Goal: Learn about a topic: Learn about a topic

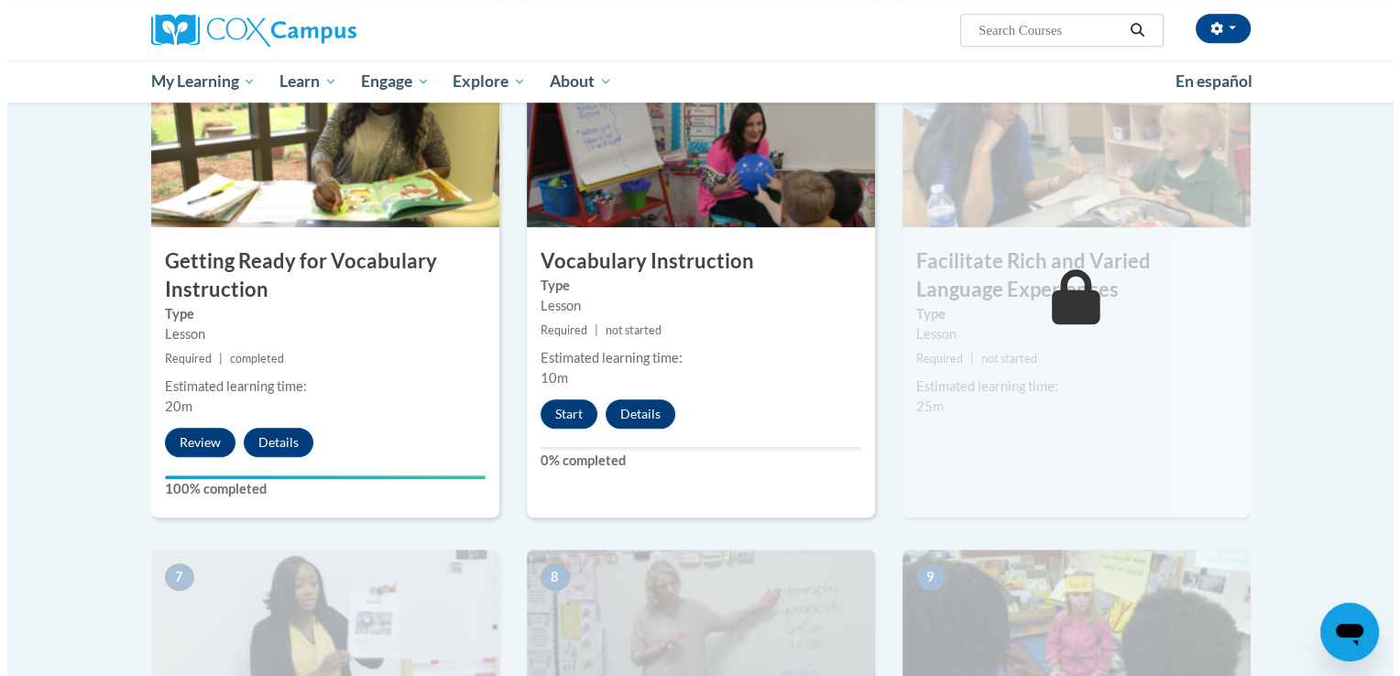
scroll to position [943, 0]
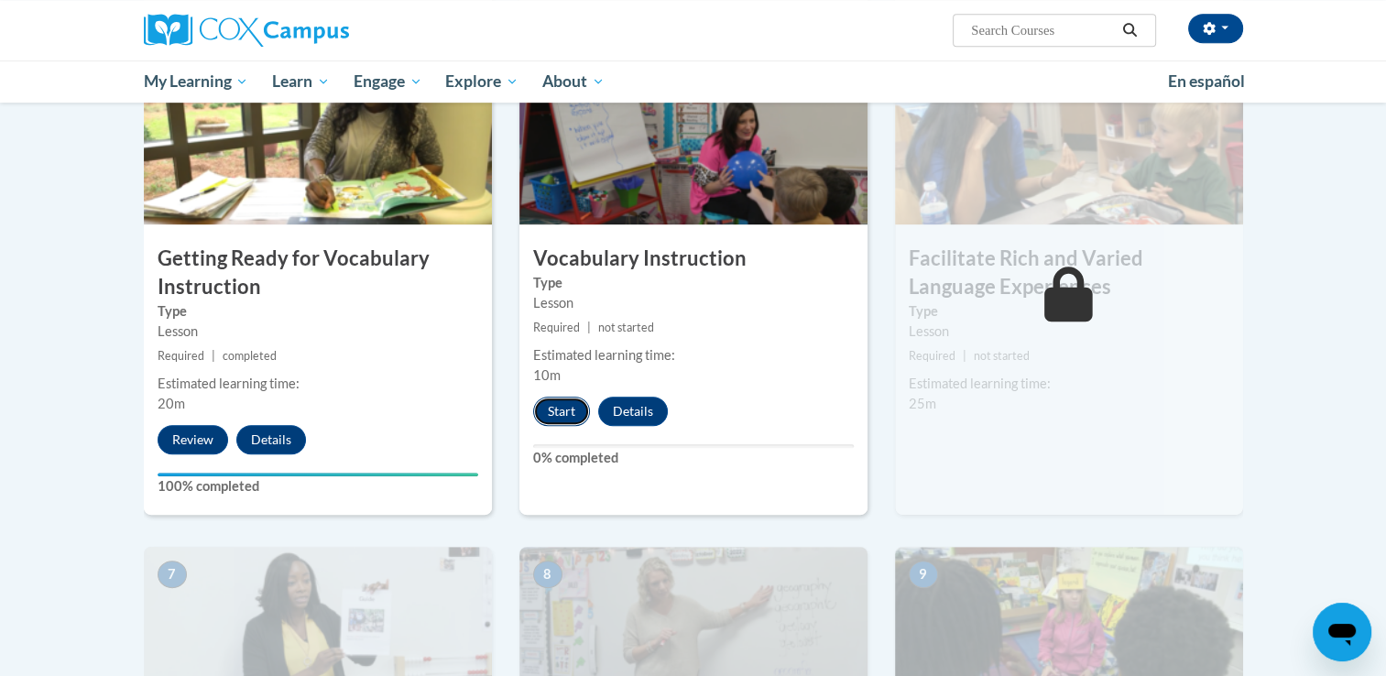
click at [557, 412] on button "Start" at bounding box center [561, 411] width 57 height 29
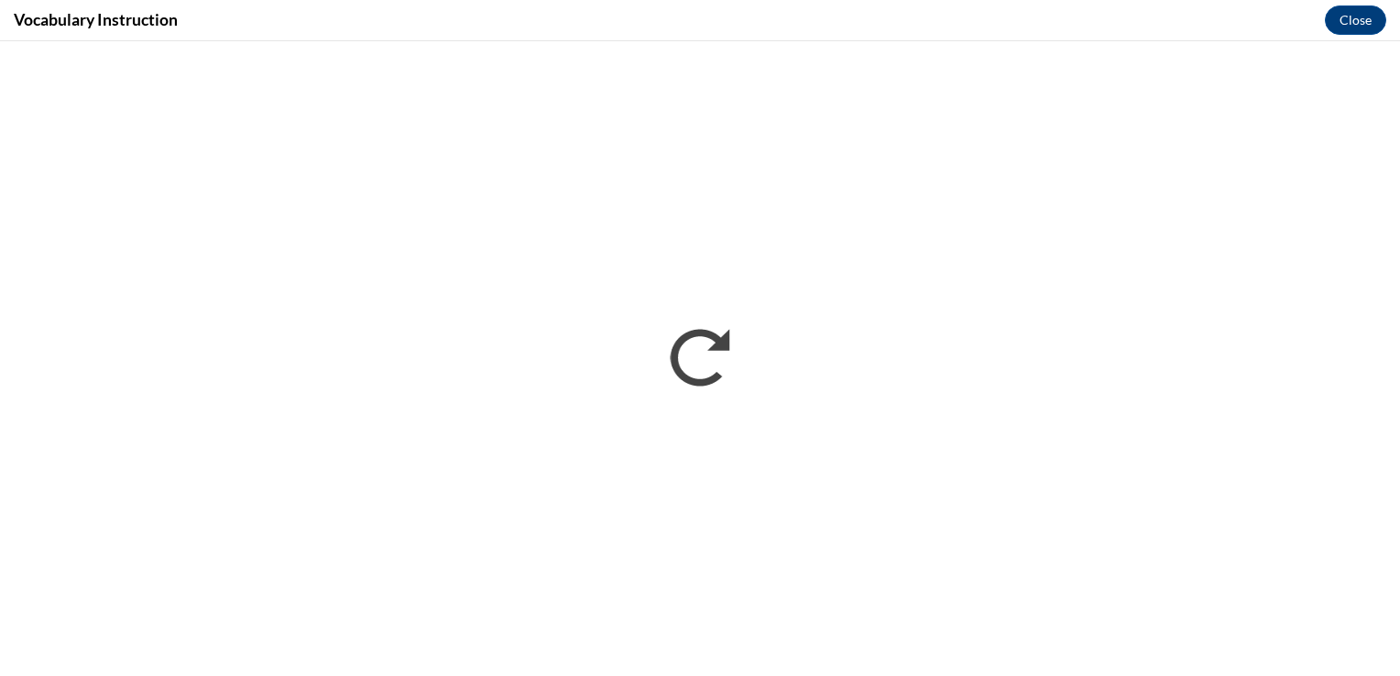
scroll to position [0, 0]
